Goal: Transaction & Acquisition: Book appointment/travel/reservation

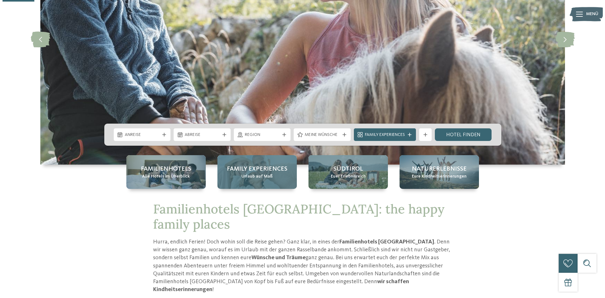
scroll to position [157, 0]
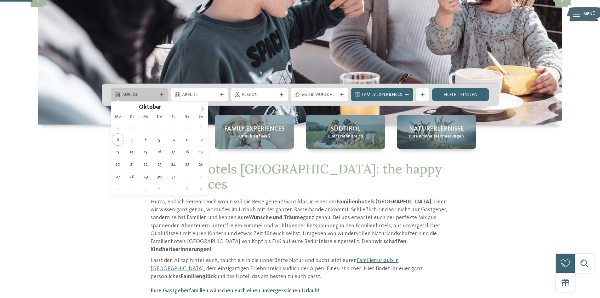
click at [161, 94] on icon at bounding box center [162, 95] width 4 height 4
type div "26.10.2025"
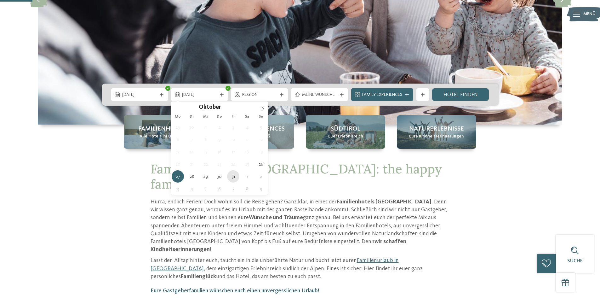
type div "31.10.2025"
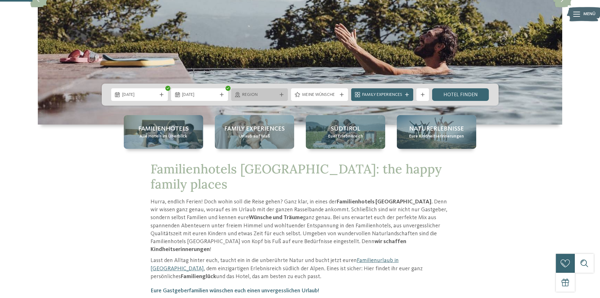
click at [280, 94] on icon at bounding box center [282, 95] width 4 height 4
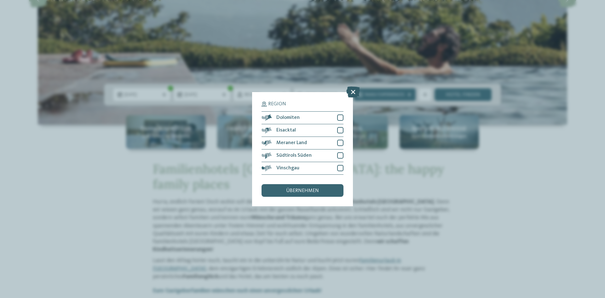
click at [353, 93] on icon at bounding box center [353, 91] width 14 height 11
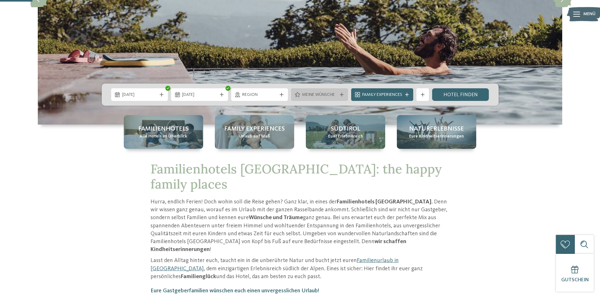
click at [340, 96] on icon at bounding box center [342, 95] width 4 height 4
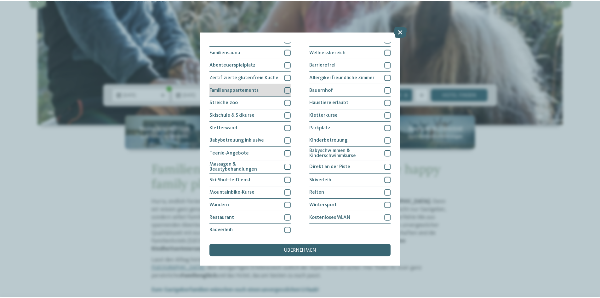
scroll to position [32, 0]
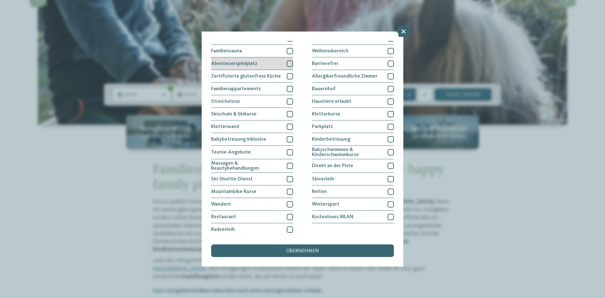
click at [287, 62] on div at bounding box center [290, 63] width 6 height 6
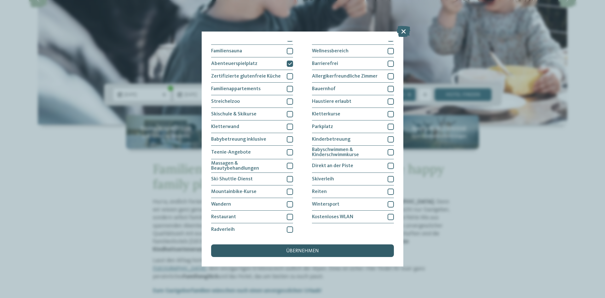
click at [315, 251] on span "übernehmen" at bounding box center [302, 250] width 33 height 5
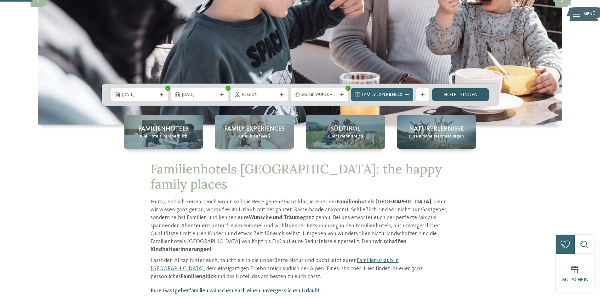
click at [471, 93] on link "Hotel finden" at bounding box center [460, 94] width 57 height 13
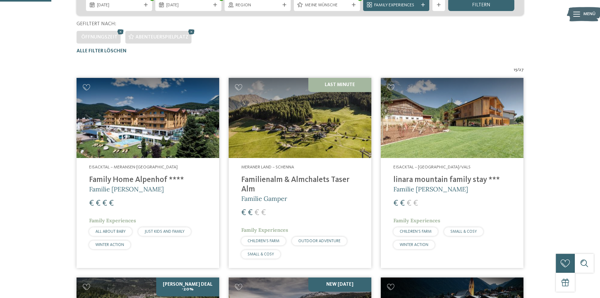
scroll to position [81, 0]
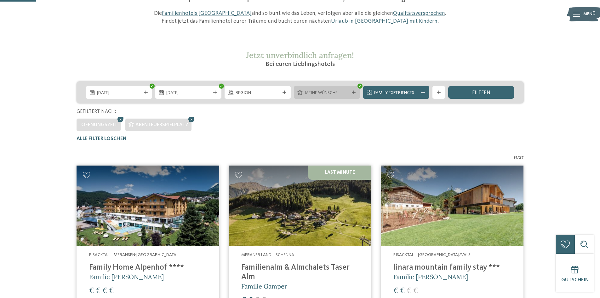
click at [354, 94] on icon at bounding box center [354, 92] width 4 height 4
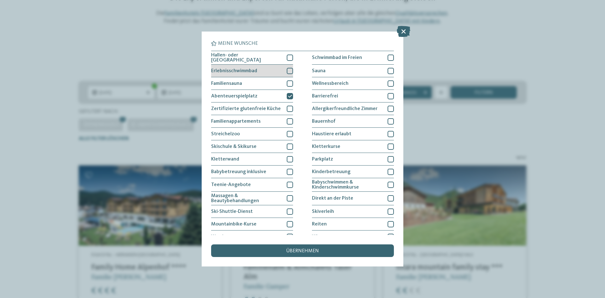
click at [289, 69] on div at bounding box center [290, 71] width 6 height 6
click at [306, 251] on span "übernehmen" at bounding box center [302, 250] width 33 height 5
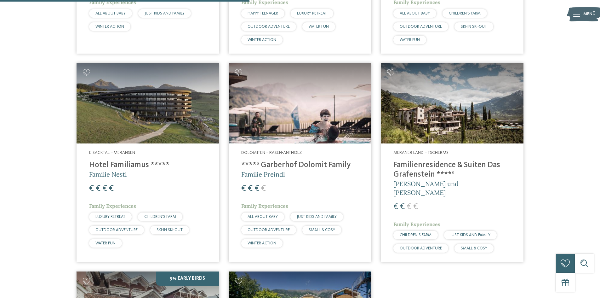
scroll to position [396, 0]
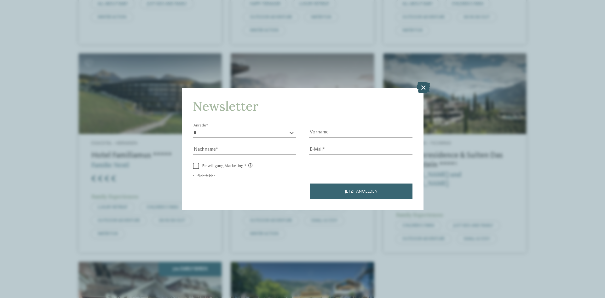
click at [425, 88] on icon at bounding box center [423, 87] width 14 height 11
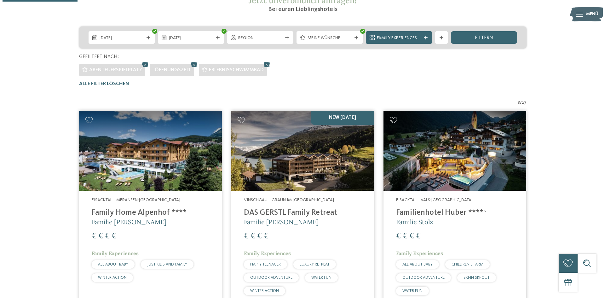
scroll to position [112, 0]
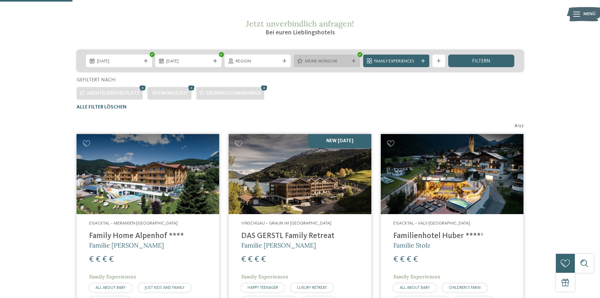
click at [330, 62] on span "Meine Wünsche" at bounding box center [327, 61] width 44 height 6
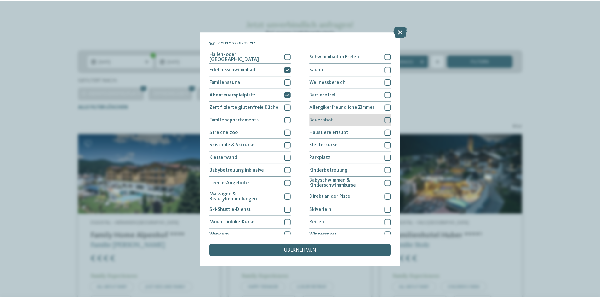
scroll to position [0, 0]
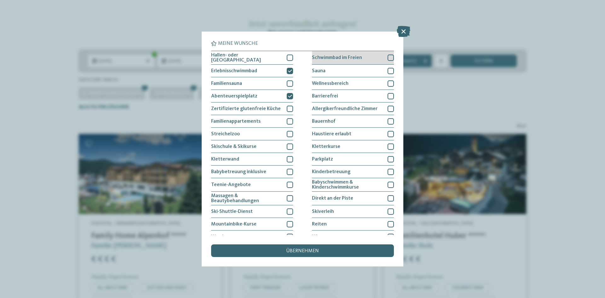
click at [389, 58] on div at bounding box center [390, 57] width 6 height 6
click at [318, 249] on span "übernehmen" at bounding box center [302, 250] width 33 height 5
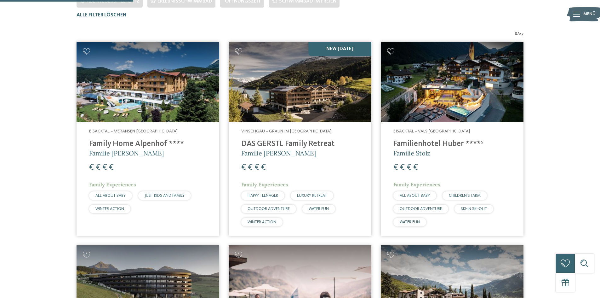
scroll to position [207, 0]
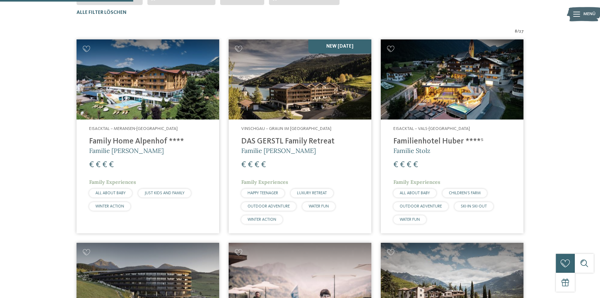
click at [140, 110] on img at bounding box center [148, 79] width 143 height 80
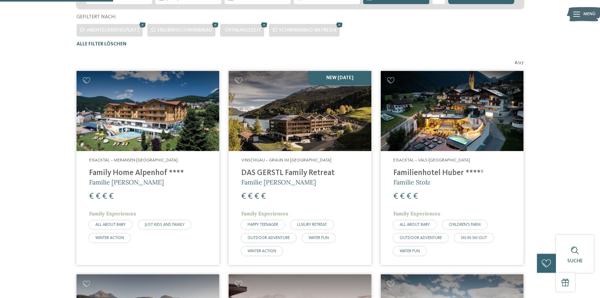
click at [314, 169] on h4 "DAS GERSTL Family Retreat" at bounding box center [299, 172] width 117 height 9
click at [419, 164] on div "Eisacktal – Vals-Mühlbach Familienhotel Huber ****ˢ Familie Stolz € € € € Famil…" at bounding box center [452, 207] width 143 height 113
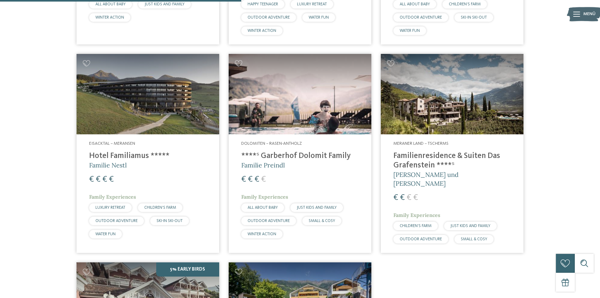
scroll to position [396, 0]
click at [129, 149] on div "Eisacktal – Meransen Hotel Familiamus ***** Familie Nestl € € € € Family Experi…" at bounding box center [148, 190] width 143 height 113
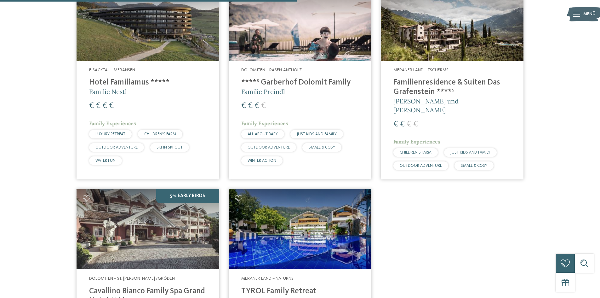
scroll to position [459, 0]
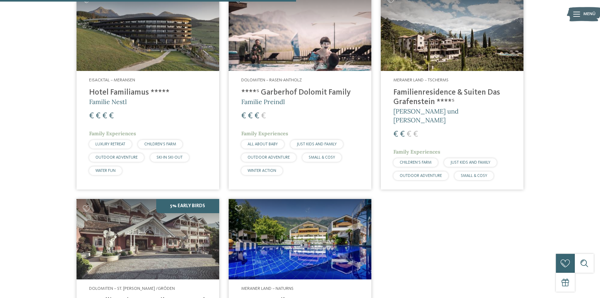
click at [429, 96] on h4 "Familienresidence & Suiten Das Grafenstein ****ˢ" at bounding box center [451, 97] width 117 height 19
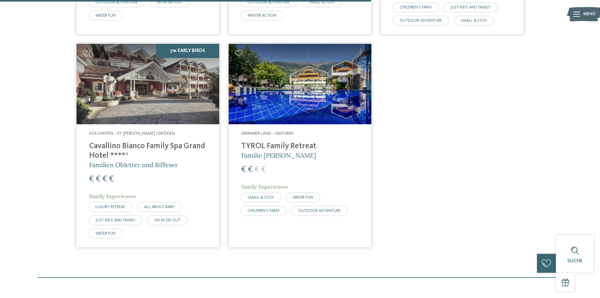
scroll to position [616, 0]
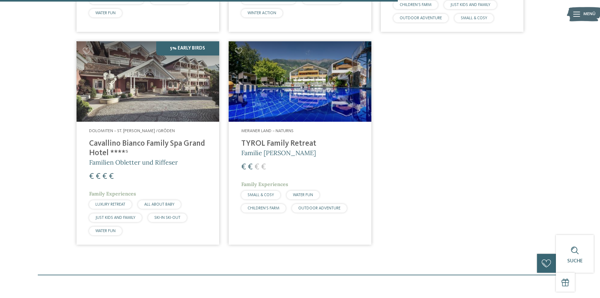
click at [119, 141] on h4 "Cavallino Bianco Family Spa Grand Hotel ****ˢ" at bounding box center [147, 148] width 117 height 19
click at [152, 94] on img at bounding box center [148, 81] width 143 height 80
click at [122, 139] on h4 "Cavallino Bianco Family Spa Grand Hotel ****ˢ" at bounding box center [147, 148] width 117 height 19
click at [286, 161] on div "€ € € €" at bounding box center [299, 166] width 117 height 11
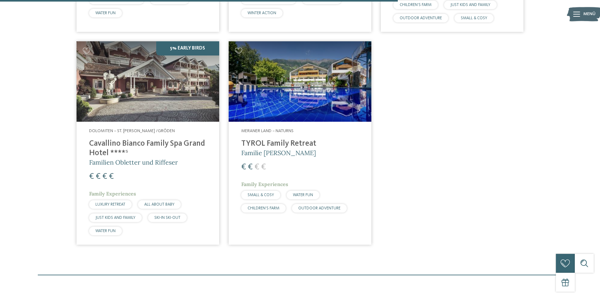
click at [280, 139] on h4 "TYROL Family Retreat" at bounding box center [299, 143] width 117 height 9
click at [282, 105] on img at bounding box center [300, 81] width 143 height 80
click at [270, 141] on h4 "TYROL Family Retreat" at bounding box center [299, 143] width 117 height 9
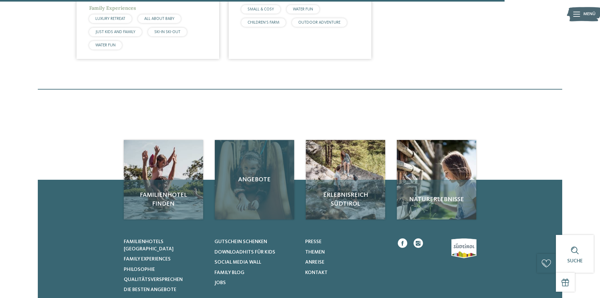
scroll to position [866, 0]
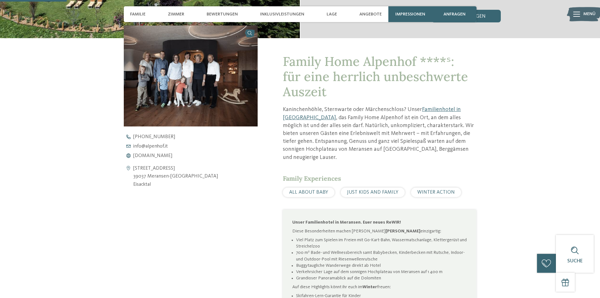
scroll to position [315, 0]
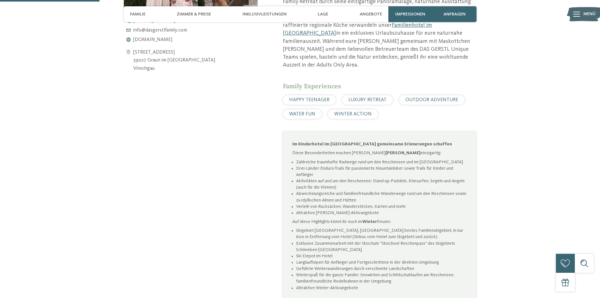
scroll to position [346, 0]
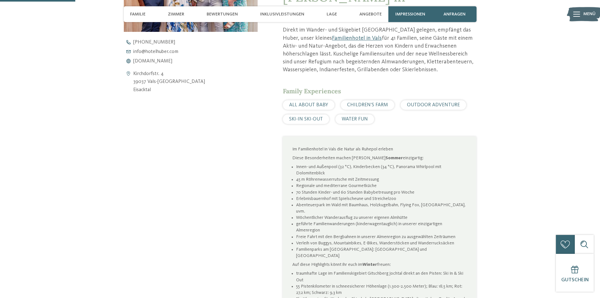
scroll to position [220, 0]
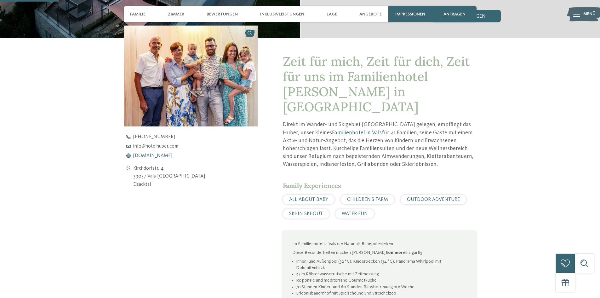
click at [152, 155] on span "www.hotelhuber.com" at bounding box center [152, 155] width 39 height 5
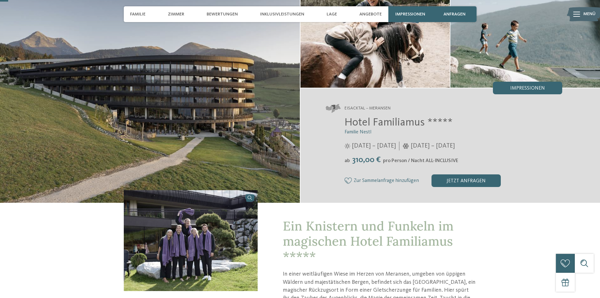
scroll to position [94, 0]
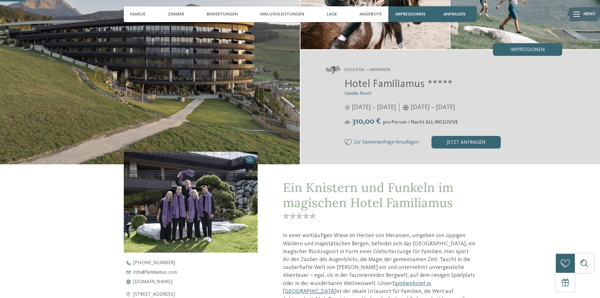
click at [334, 17] on span "Lage" at bounding box center [332, 14] width 10 height 5
click at [334, 15] on span "Lage" at bounding box center [332, 14] width 10 height 5
click at [334, 14] on span "Lage" at bounding box center [332, 14] width 10 height 5
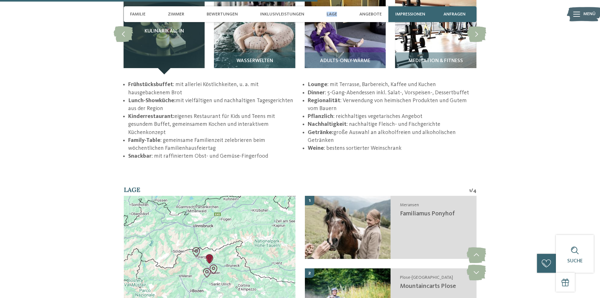
scroll to position [1197, 0]
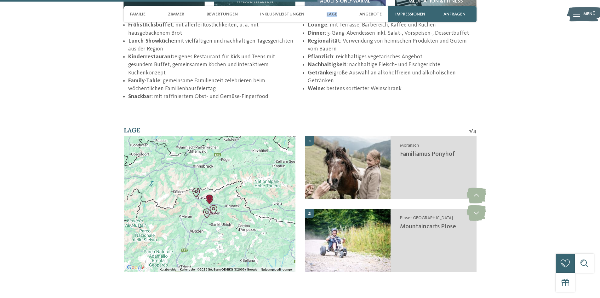
click at [208, 201] on img "Familiamus Ponyhof" at bounding box center [209, 199] width 14 height 14
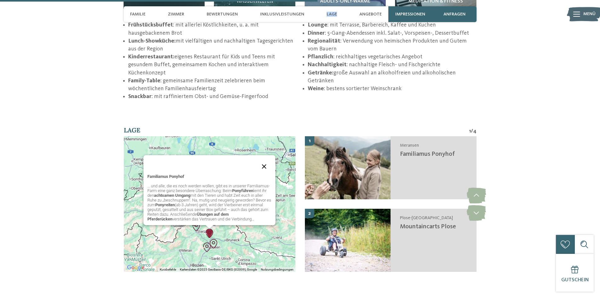
click at [264, 165] on button "Schließen" at bounding box center [264, 166] width 15 height 15
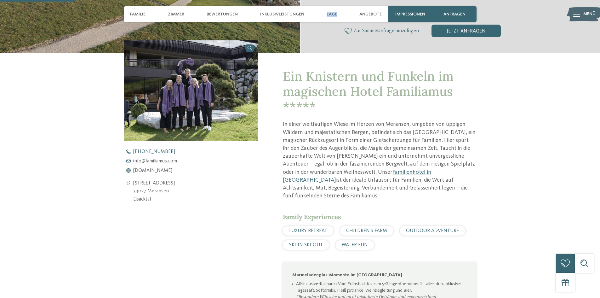
scroll to position [283, 0]
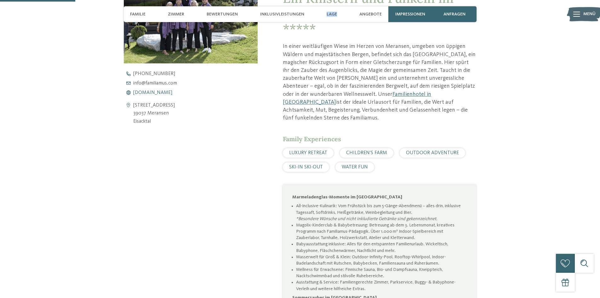
click at [163, 92] on span "www.familiamus.com" at bounding box center [152, 92] width 39 height 5
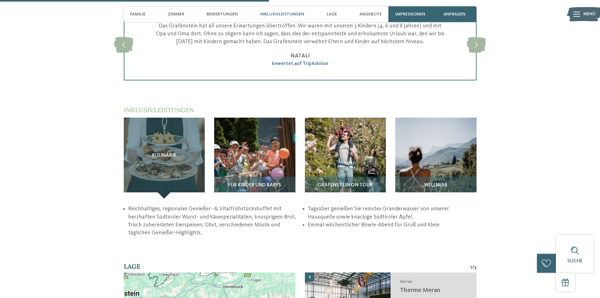
scroll to position [1039, 0]
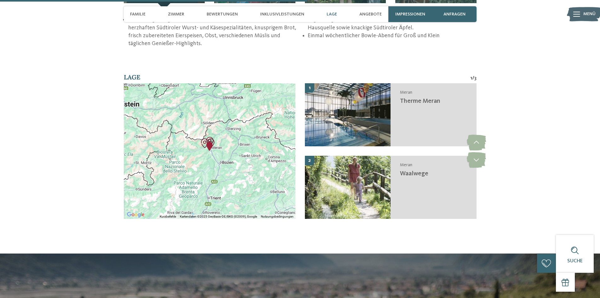
click at [212, 139] on img "Familienresidence & Suiten Das Grafenstein" at bounding box center [209, 146] width 14 height 14
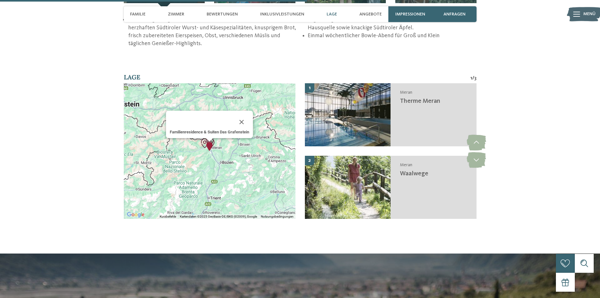
click at [203, 144] on div "Familienresidence & Suiten Das Grafenstein" at bounding box center [210, 150] width 172 height 135
click at [198, 131] on div "Familienresidence & Suiten Das Grafenstein" at bounding box center [210, 150] width 172 height 135
click at [198, 136] on img "Eisenbahnwelt - Südtirol in Miniatur" at bounding box center [204, 143] width 14 height 14
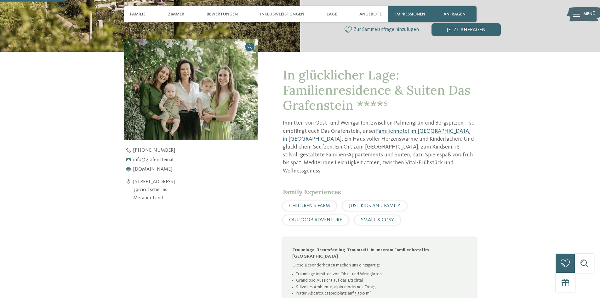
scroll to position [220, 0]
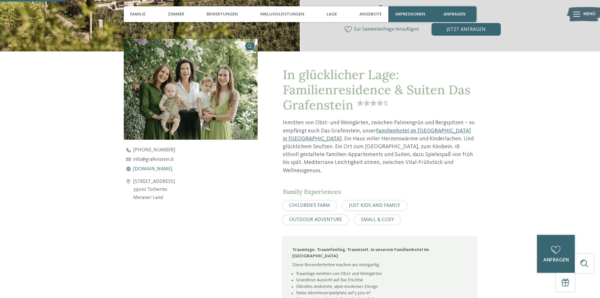
click at [148, 169] on span "[DOMAIN_NAME]" at bounding box center [152, 168] width 39 height 5
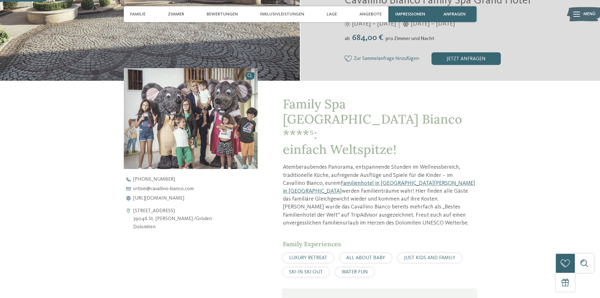
scroll to position [189, 0]
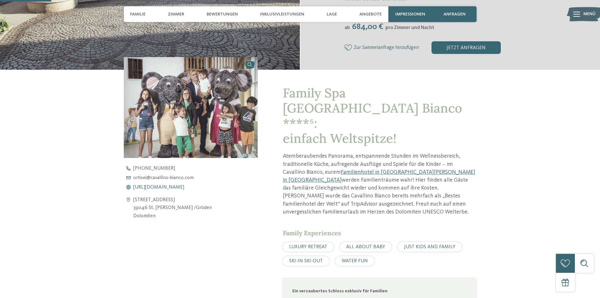
click at [165, 186] on span "https://www.cavallino-bianco.com/de/familienhotel-sudtirol" at bounding box center [158, 187] width 51 height 5
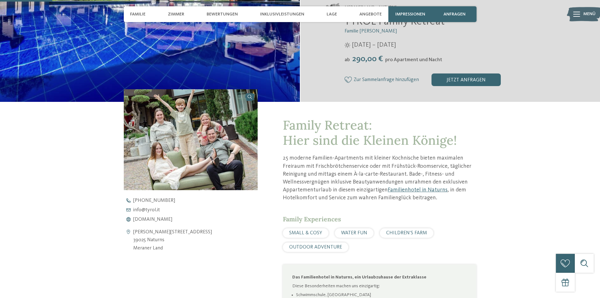
scroll to position [252, 0]
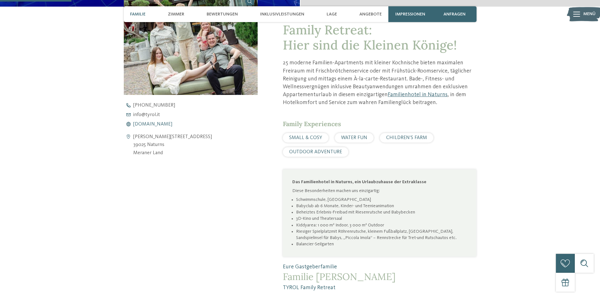
click at [147, 124] on span "www.tyrol.it" at bounding box center [152, 124] width 39 height 5
